Goal: Book appointment/travel/reservation

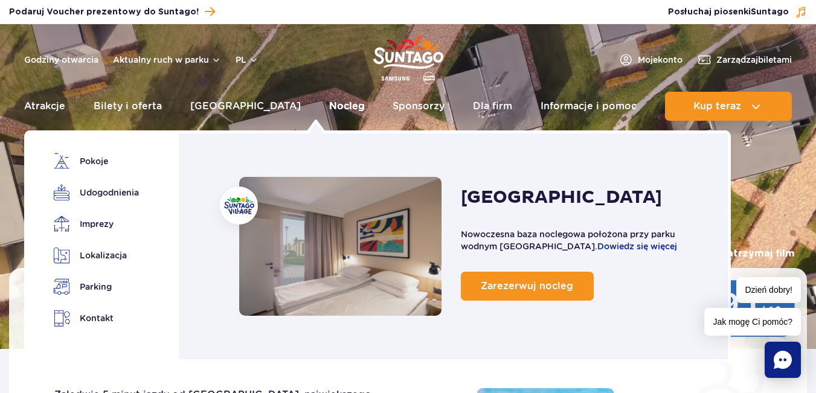
click at [329, 106] on link "Nocleg" at bounding box center [347, 106] width 36 height 29
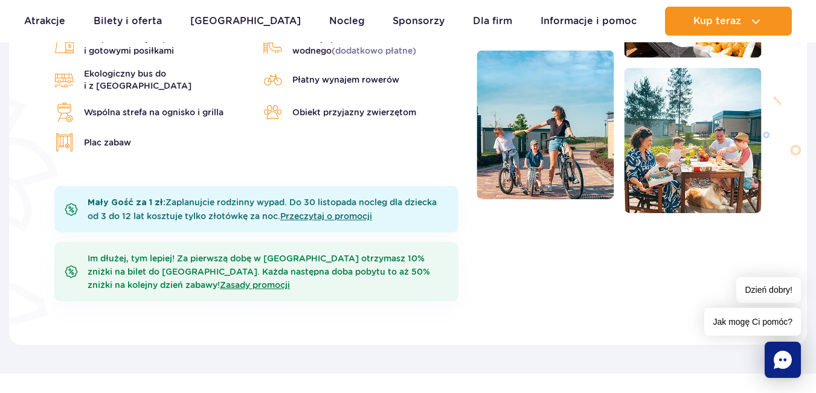
scroll to position [505, 0]
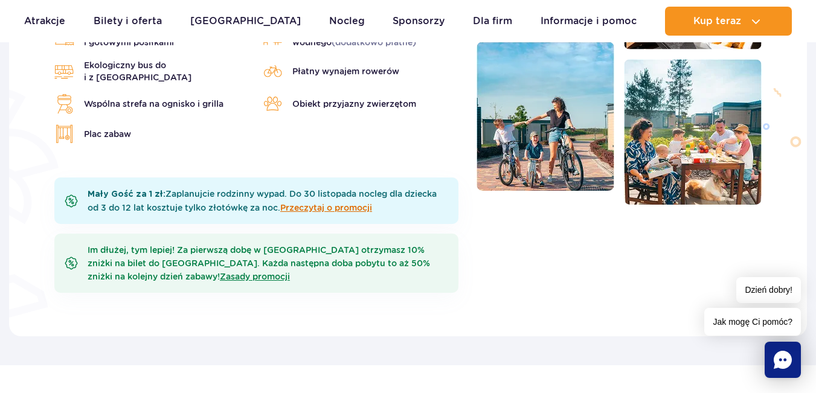
click at [324, 203] on link "Przeczytaj o promocji" at bounding box center [326, 208] width 92 height 10
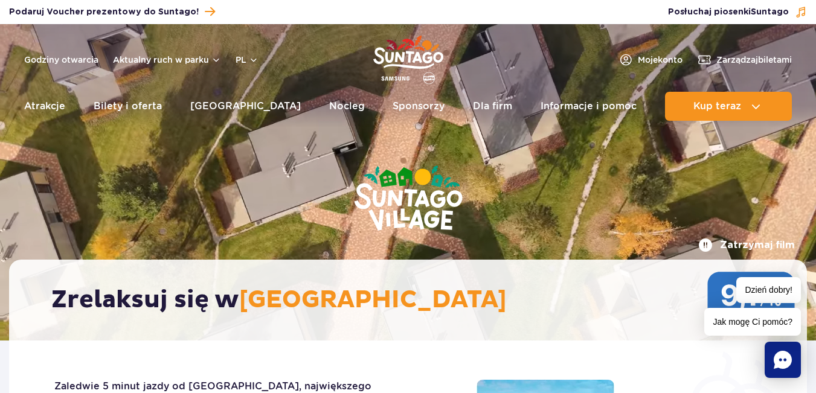
scroll to position [0, 0]
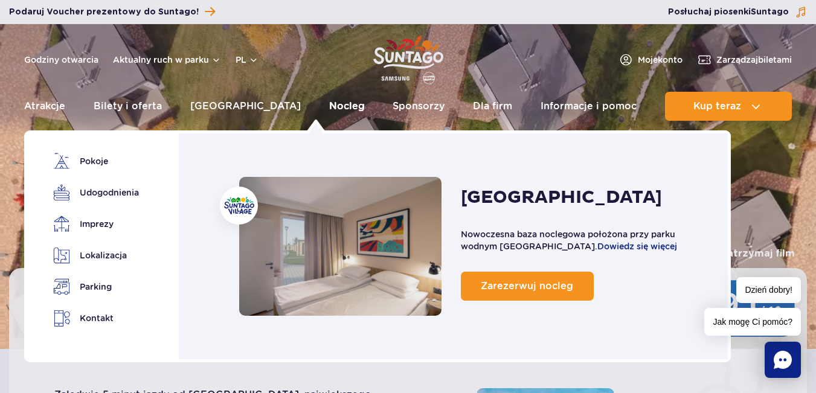
click at [329, 106] on link "Nocleg" at bounding box center [347, 106] width 36 height 29
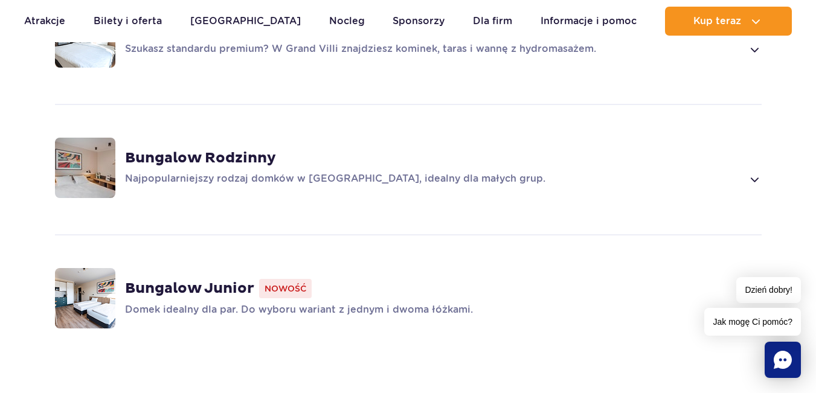
scroll to position [1011, 0]
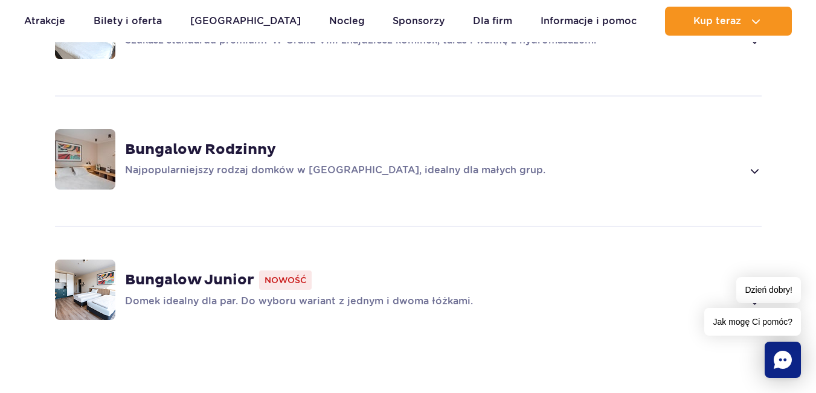
click at [755, 164] on span at bounding box center [754, 171] width 14 height 14
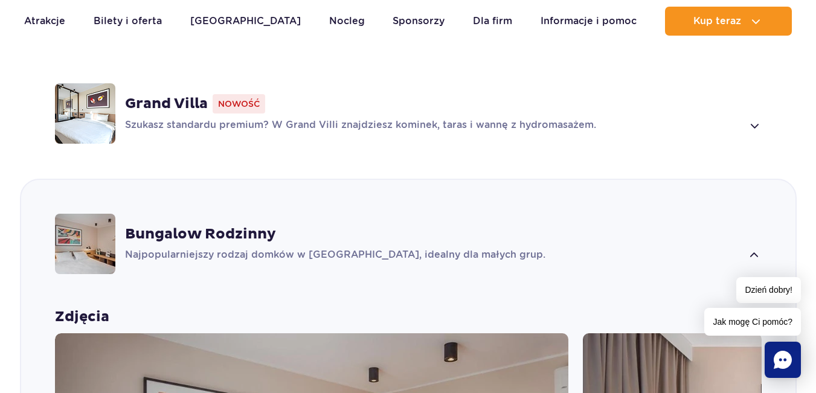
scroll to position [906, 0]
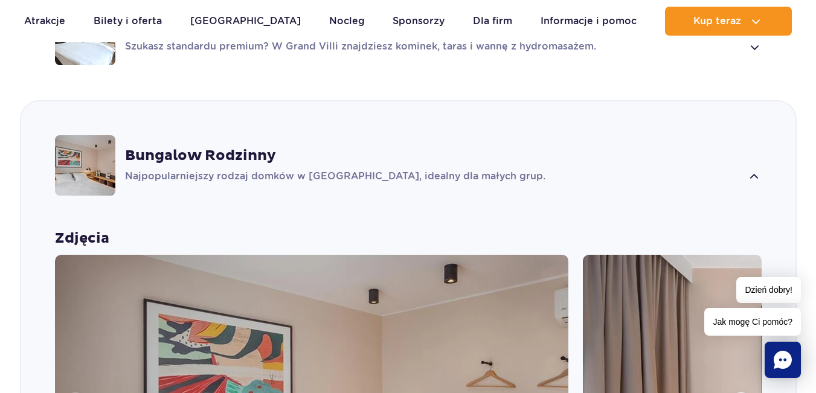
scroll to position [1024, 0]
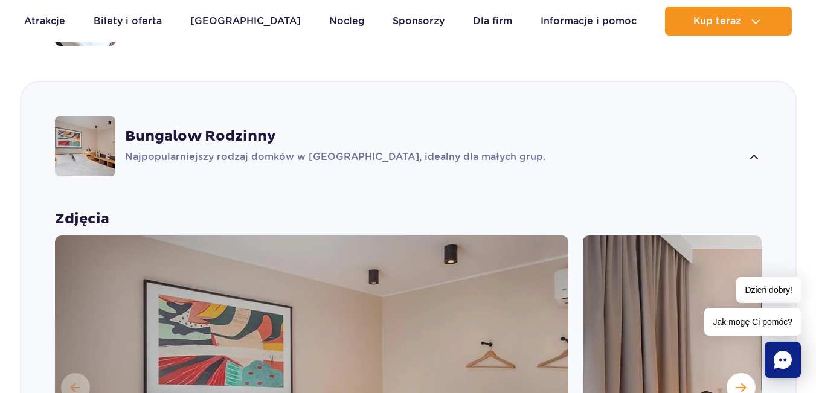
click at [220, 127] on strong "Bungalow Rodzinny" at bounding box center [200, 136] width 151 height 18
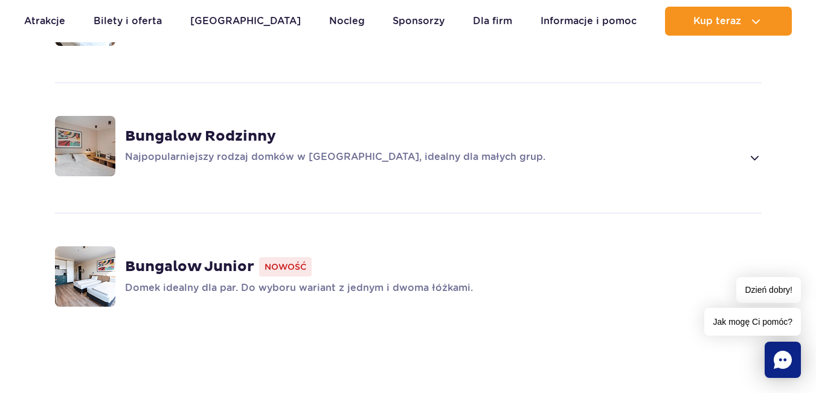
click at [220, 127] on strong "Bungalow Rodzinny" at bounding box center [200, 136] width 151 height 18
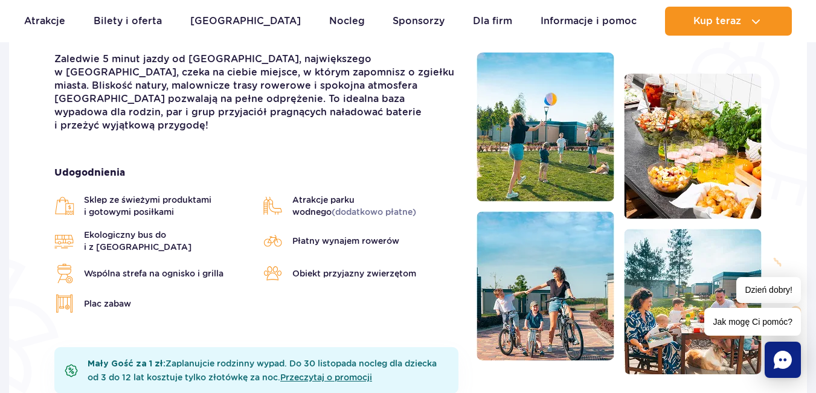
scroll to position [0, 0]
